Goal: Navigation & Orientation: Find specific page/section

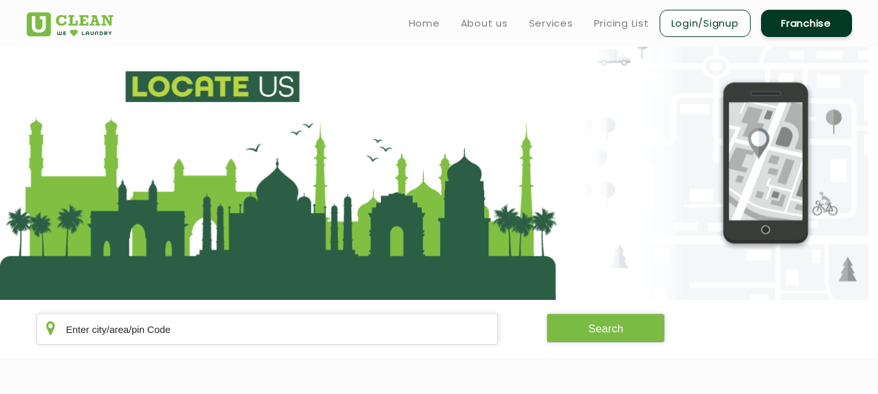
drag, startPoint x: 884, startPoint y: 73, endPoint x: 878, endPoint y: 10, distance: 63.9
click at [878, 10] on html "Home About us Services Pricing List Login/Signup Franchise Home About us Franch…" at bounding box center [439, 197] width 878 height 394
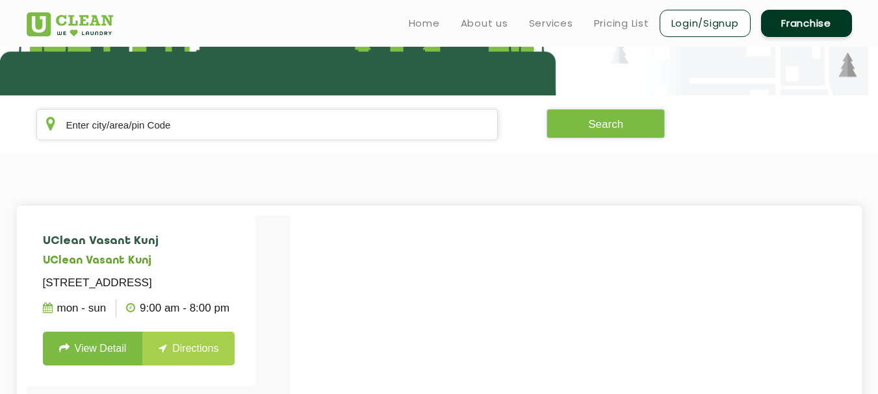
scroll to position [205, 0]
click at [108, 130] on input "text" at bounding box center [267, 124] width 462 height 31
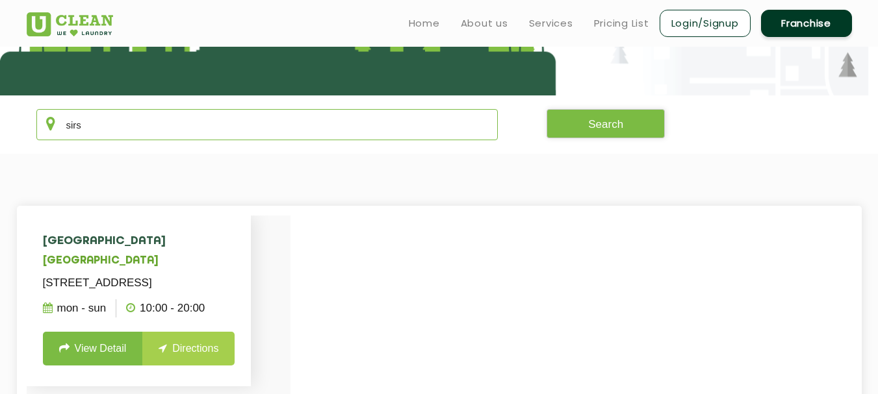
type input "sirs"
drag, startPoint x: 96, startPoint y: 233, endPoint x: 97, endPoint y: 280, distance: 47.4
click at [97, 280] on li "[STREET_ADDRESS] Mon - Sun 10:00 - 20:00 View Detail Directions" at bounding box center [139, 301] width 225 height 171
click at [98, 366] on link "View Detail" at bounding box center [93, 349] width 100 height 34
